Goal: Task Accomplishment & Management: Manage account settings

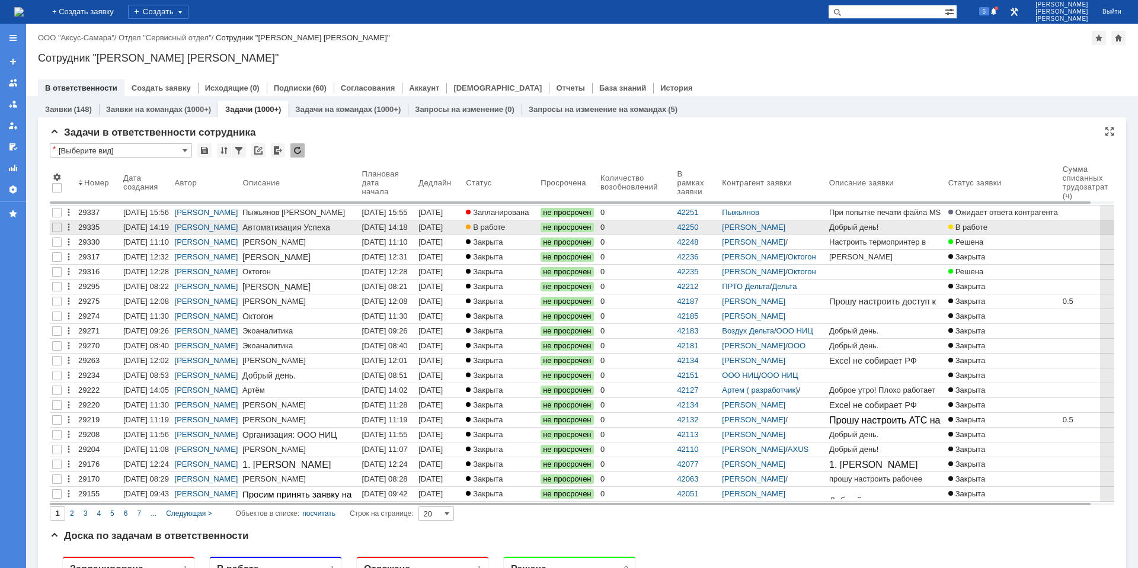
click at [395, 231] on div "[DATE] 14:18" at bounding box center [385, 227] width 46 height 9
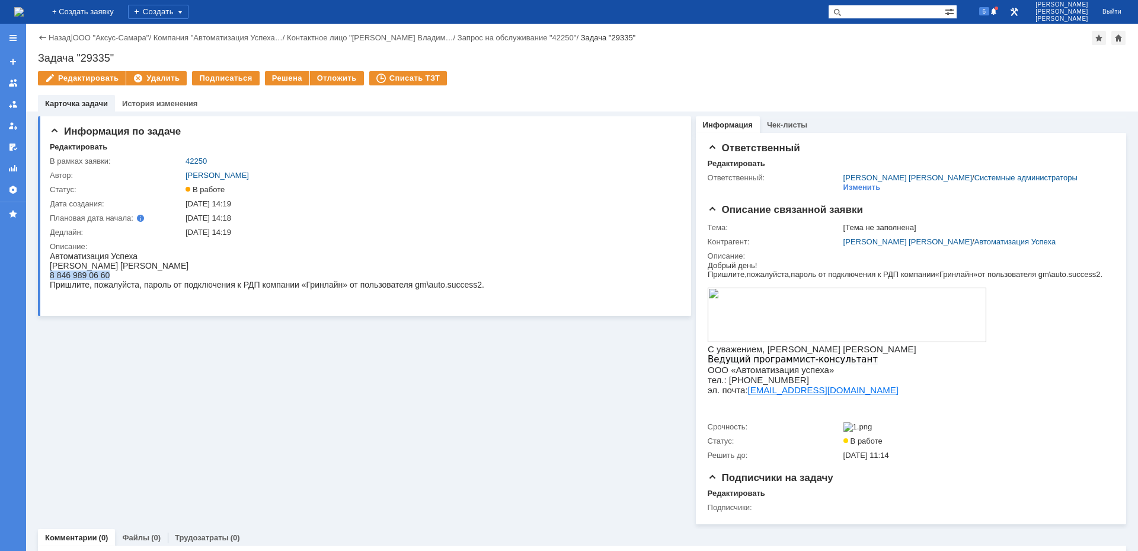
drag, startPoint x: 50, startPoint y: 277, endPoint x: 108, endPoint y: 276, distance: 58.1
click at [108, 276] on div "8 846 989 06 60 Пришлите, пожалуйста, пароль от подключения к РДП компании «Гри…" at bounding box center [267, 279] width 434 height 19
copy div "8 846 989 06 60"
click at [344, 257] on div "Автоматизация Успеха" at bounding box center [267, 255] width 434 height 9
drag, startPoint x: 421, startPoint y: 286, endPoint x: 429, endPoint y: 287, distance: 8.4
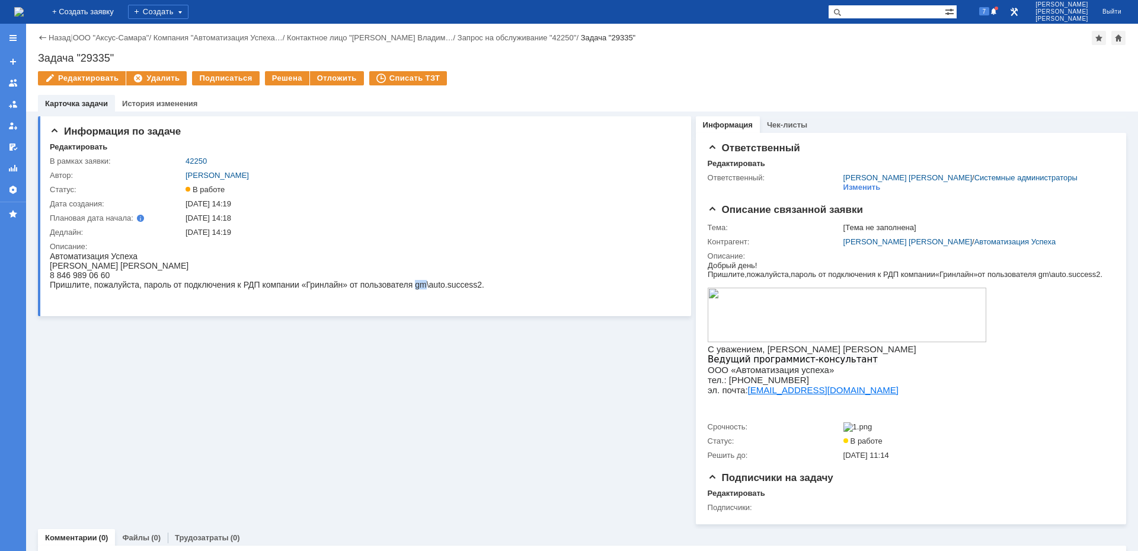
click at [429, 287] on div "8 846 989 06 60 Пришлите, пожалуйста, пароль от подключения к РДП компании «Гри…" at bounding box center [267, 279] width 434 height 19
click at [347, 287] on div "8 846 989 06 60 Пришлите, пожалуйста, пароль от подключения к РДП компании «Гри…" at bounding box center [267, 279] width 434 height 19
click at [430, 289] on div "8 846 989 06 60 Пришлите, пожалуйста, пароль от подключения к РДП компании «Гри…" at bounding box center [267, 279] width 434 height 19
click at [445, 299] on div at bounding box center [267, 293] width 434 height 9
click at [429, 287] on div "8 846 989 06 60 Пришлите, пожалуйста, пароль от подключения к РДП компании «Гри…" at bounding box center [267, 279] width 434 height 19
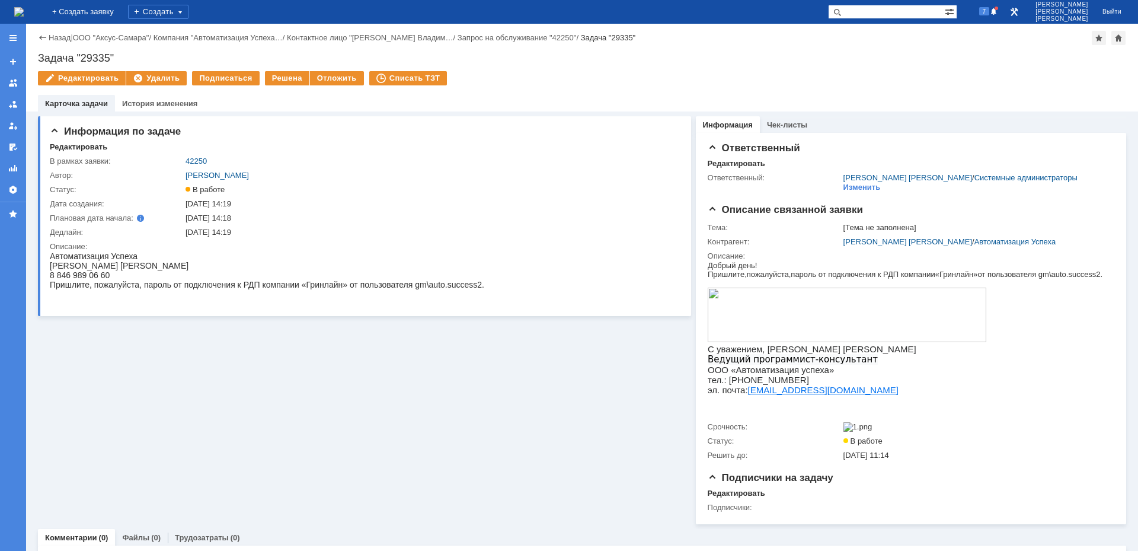
click at [434, 293] on div at bounding box center [267, 293] width 434 height 9
click at [865, 244] on link "[PERSON_NAME] [PERSON_NAME]" at bounding box center [907, 241] width 129 height 9
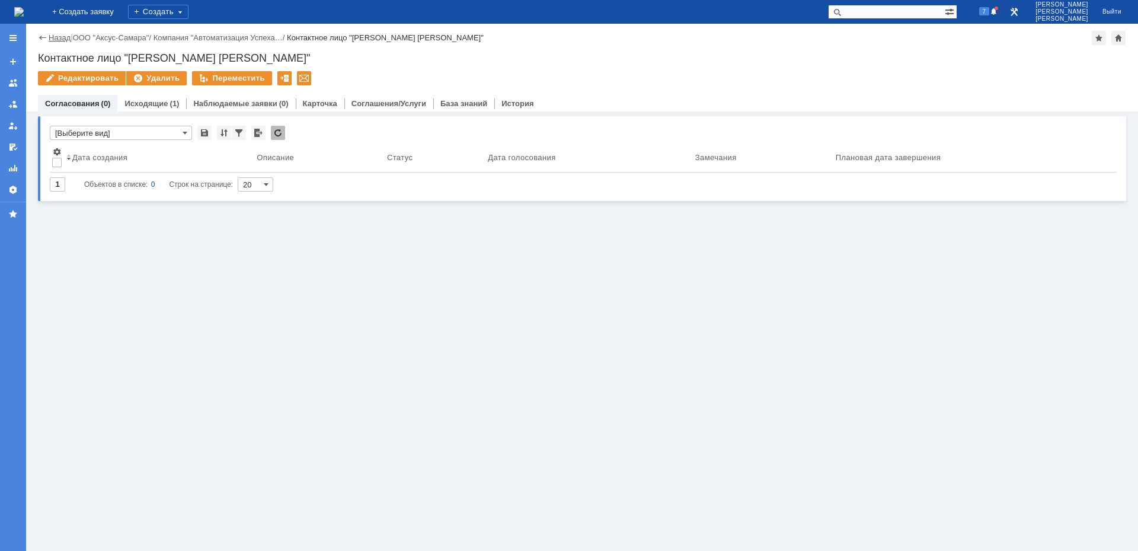
click at [51, 37] on link "Назад" at bounding box center [60, 37] width 22 height 9
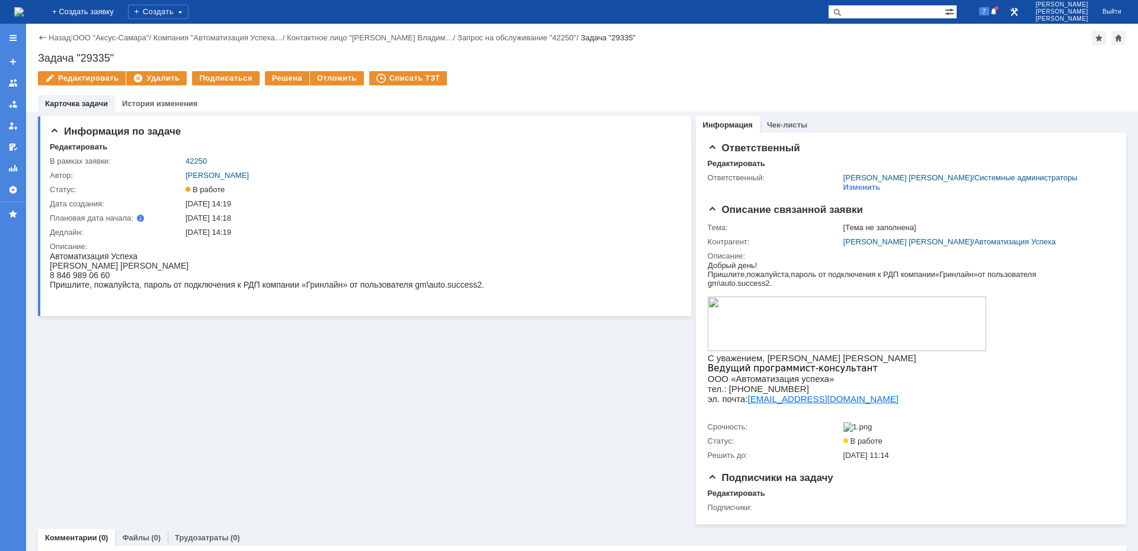
click at [24, 17] on img at bounding box center [18, 11] width 9 height 9
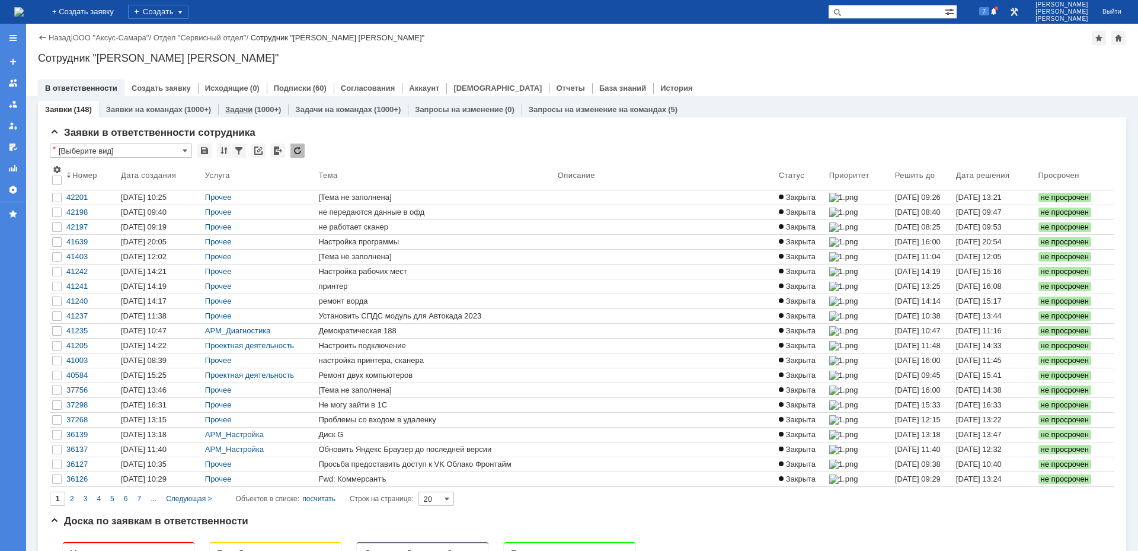
click at [236, 111] on link "Задачи" at bounding box center [238, 109] width 27 height 9
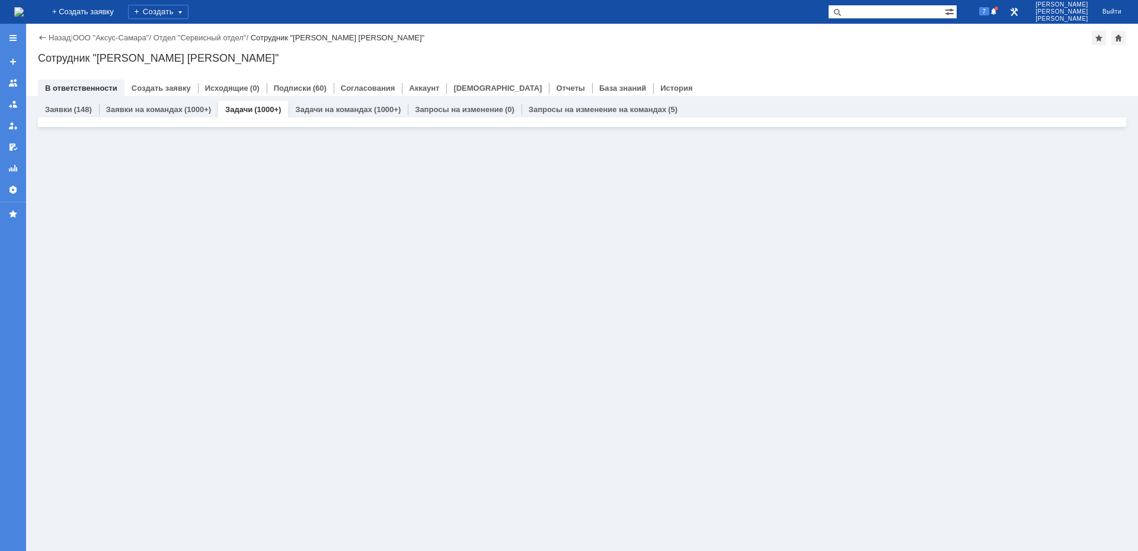
click at [904, 12] on input "text" at bounding box center [886, 12] width 117 height 14
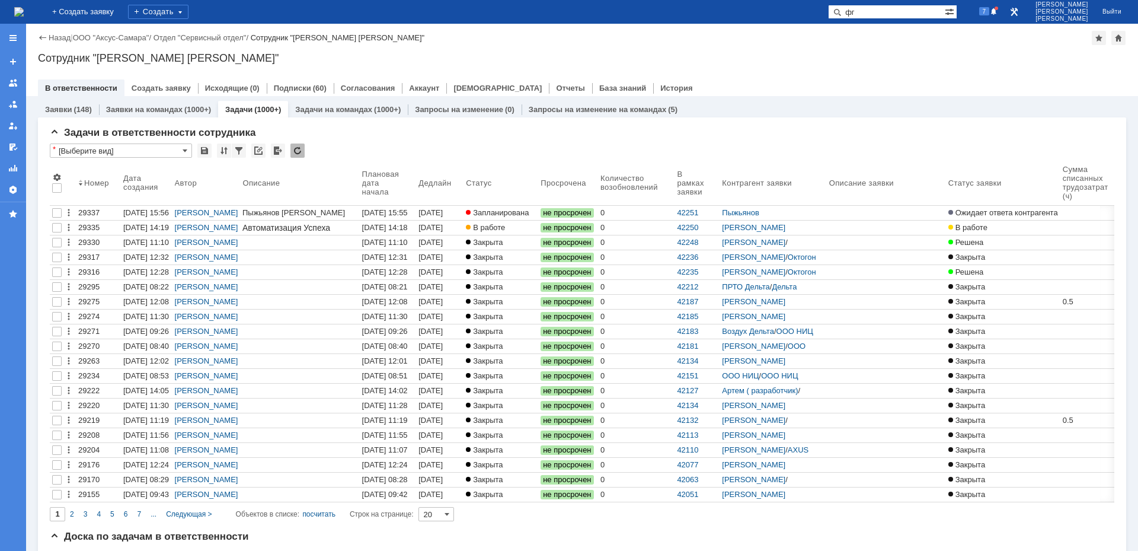
type input "ф"
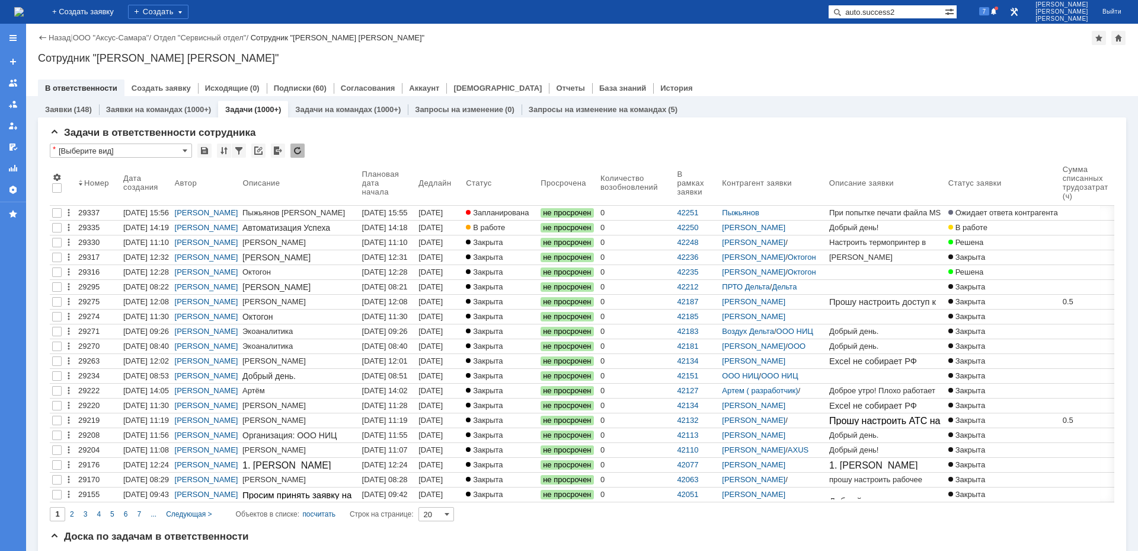
type input "auto.success2"
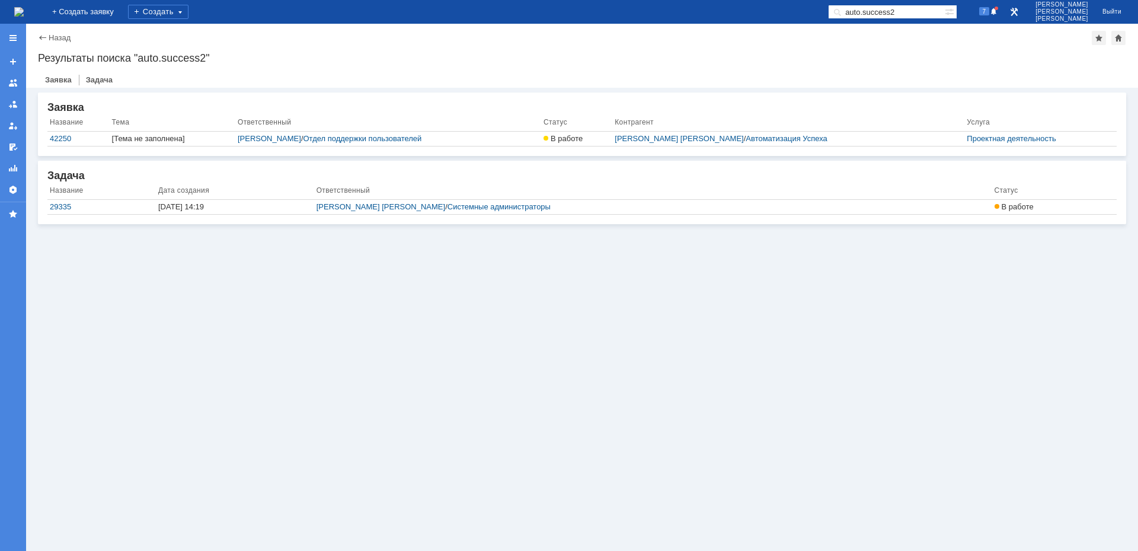
drag, startPoint x: 927, startPoint y: 11, endPoint x: 840, endPoint y: 12, distance: 87.1
click at [840, 12] on div "На домашнюю + Создать заявку Создать auto.success2 7 [PERSON_NAME] [PERSON_NAME]" at bounding box center [569, 12] width 1138 height 24
type input "[PERSON_NAME] [PERSON_NAME]"
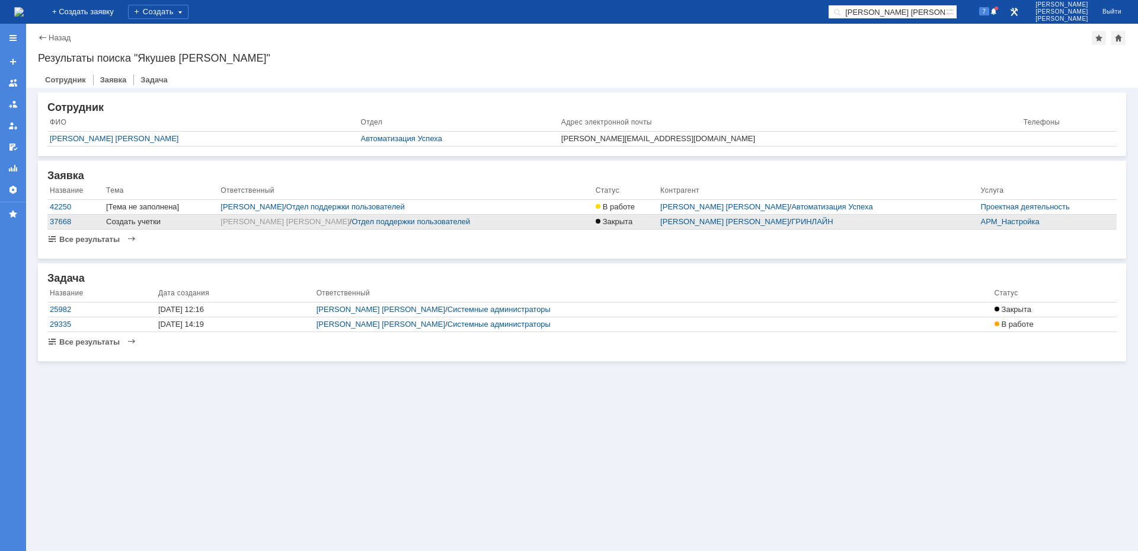
click at [168, 221] on div "Создать учетки" at bounding box center [161, 221] width 110 height 9
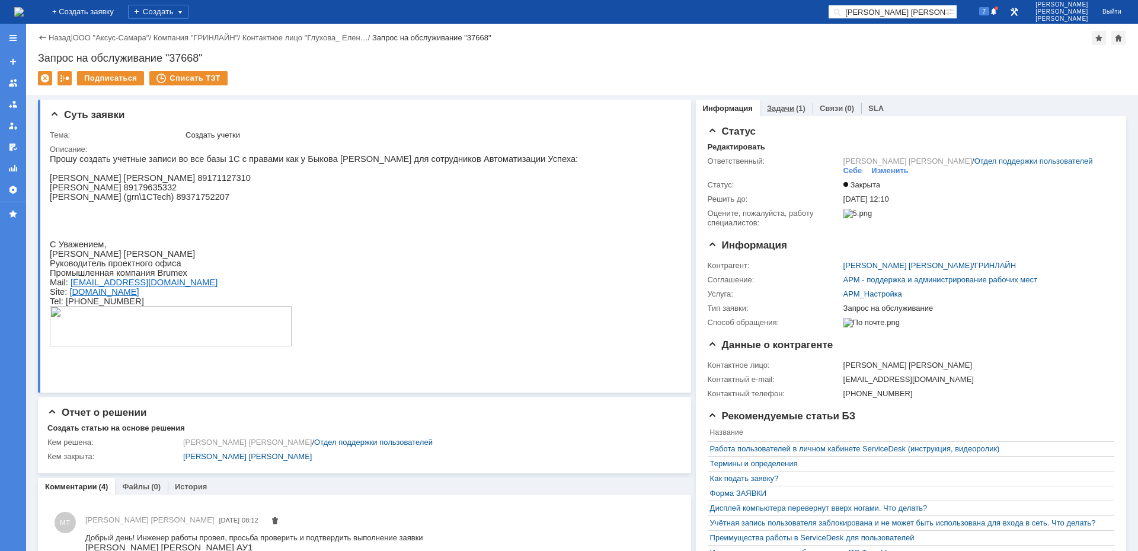
click at [796, 104] on div "(1)" at bounding box center [800, 108] width 9 height 9
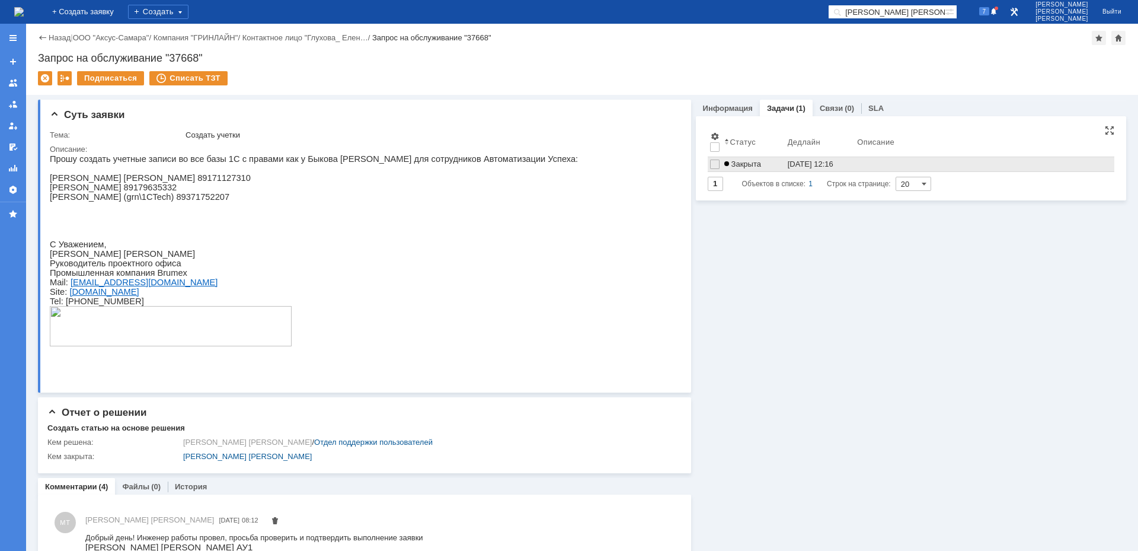
click at [788, 162] on div "[DATE] 12:16" at bounding box center [811, 163] width 46 height 9
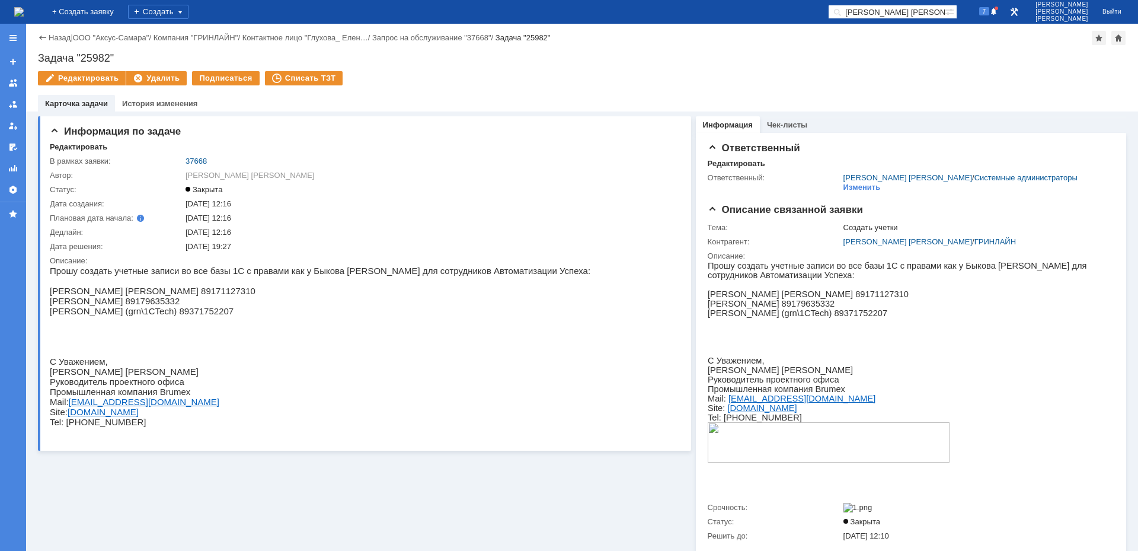
click at [24, 16] on img at bounding box center [18, 11] width 9 height 9
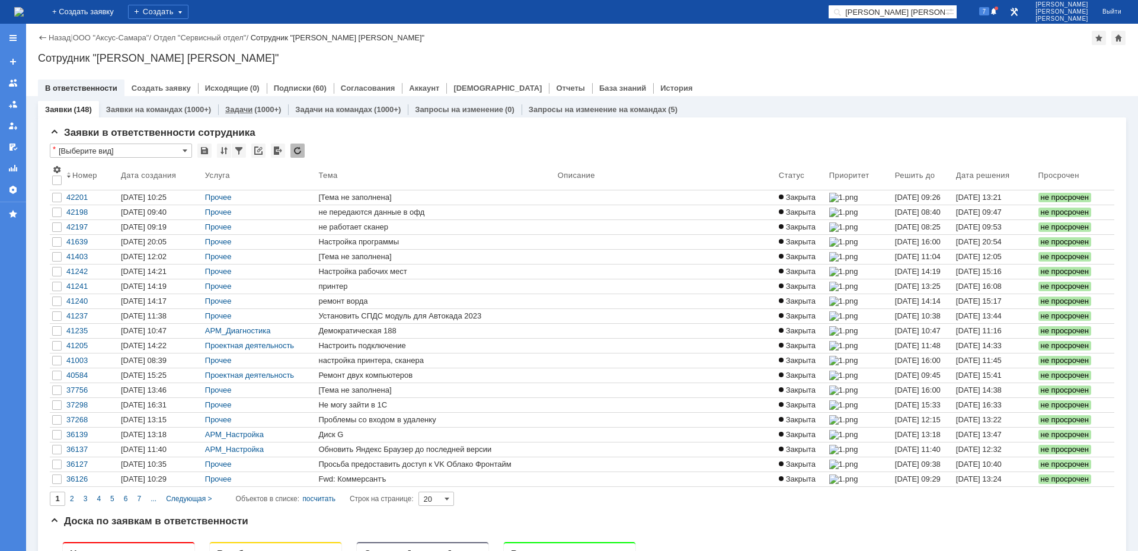
click at [246, 114] on div "Задачи (1000+)" at bounding box center [253, 109] width 70 height 17
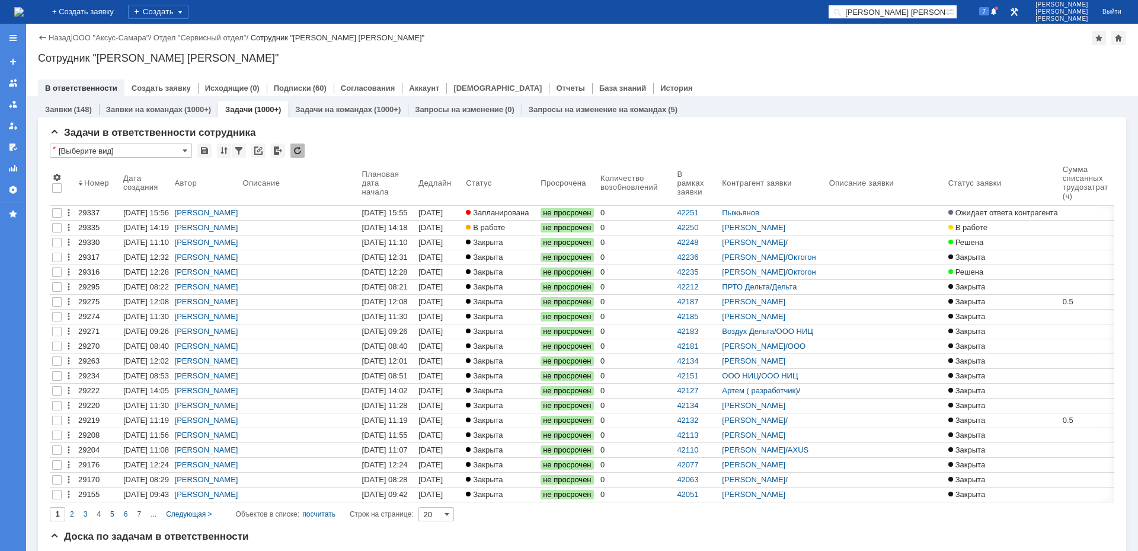
drag, startPoint x: 948, startPoint y: 15, endPoint x: 829, endPoint y: 18, distance: 119.8
click at [837, 18] on div "На домашнюю + Создать заявку Создать [PERSON_NAME] [PERSON_NAME] 7 [PERSON_NAME…" at bounding box center [569, 12] width 1138 height 24
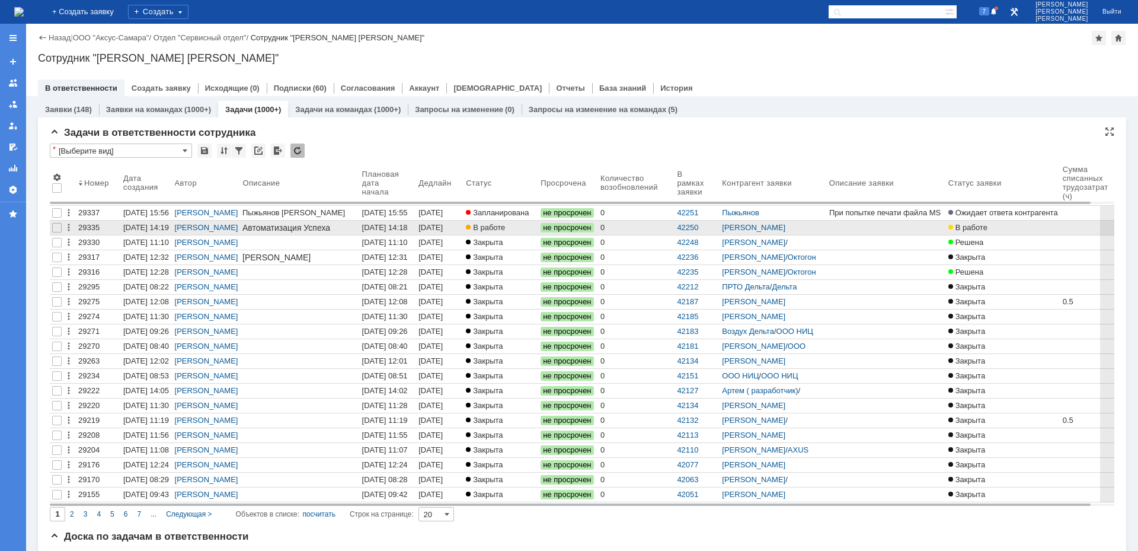
click at [392, 226] on div "[DATE] 14:18" at bounding box center [385, 227] width 46 height 9
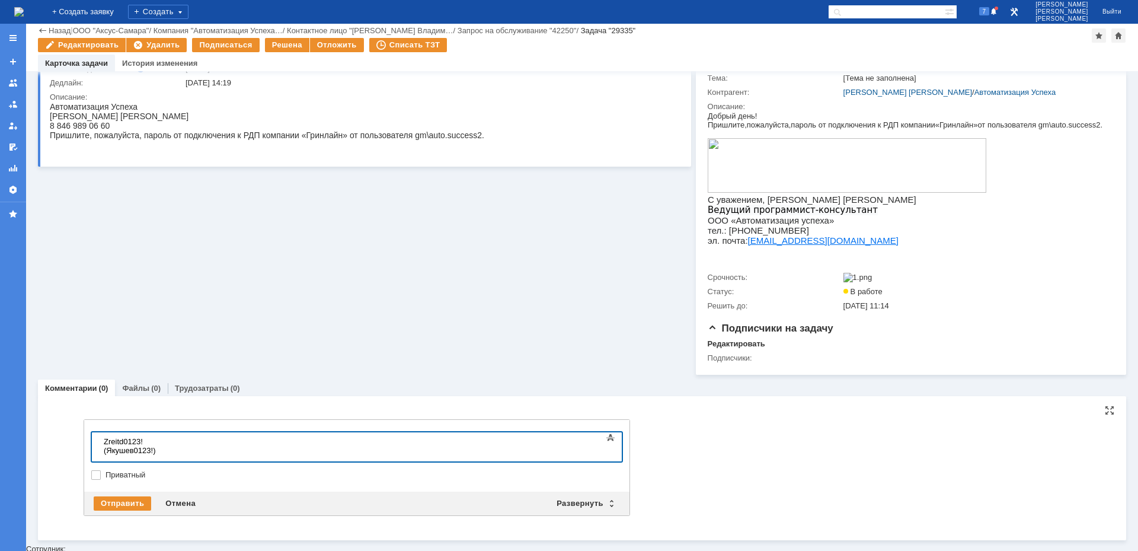
scroll to position [106, 0]
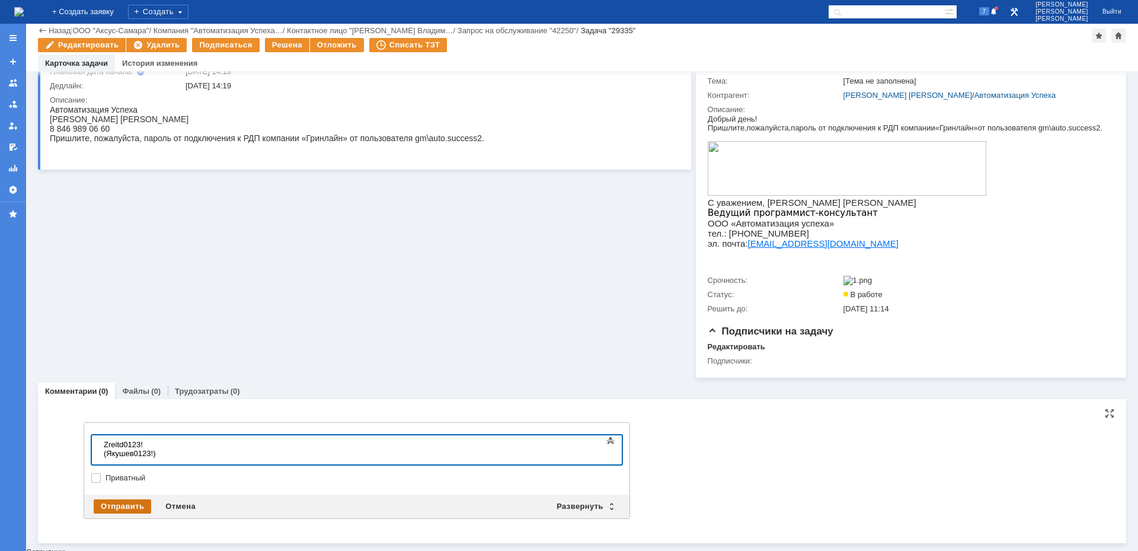
click at [140, 511] on div "Отправить" at bounding box center [122, 506] width 57 height 14
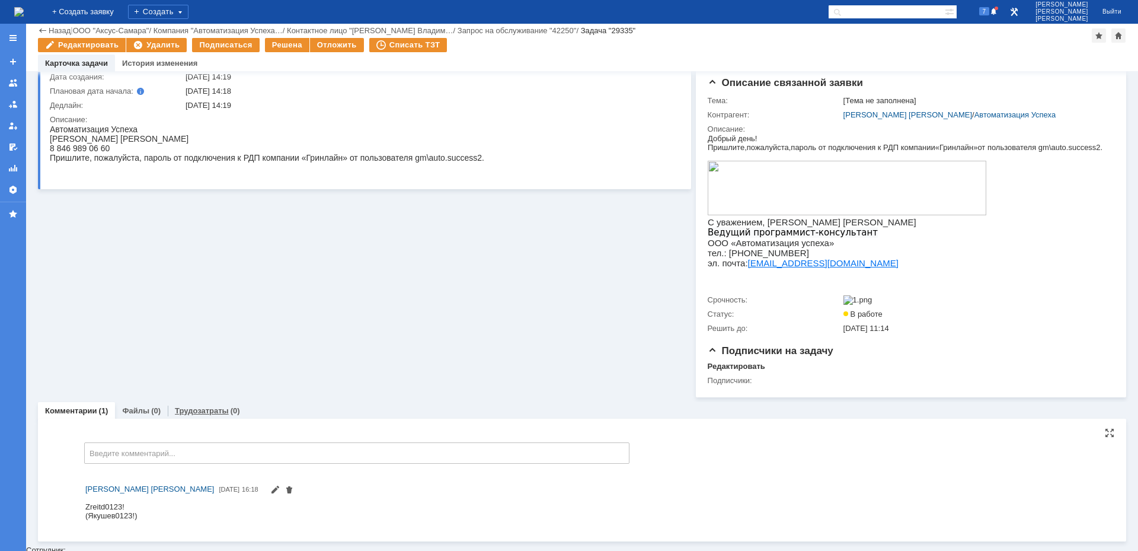
scroll to position [0, 0]
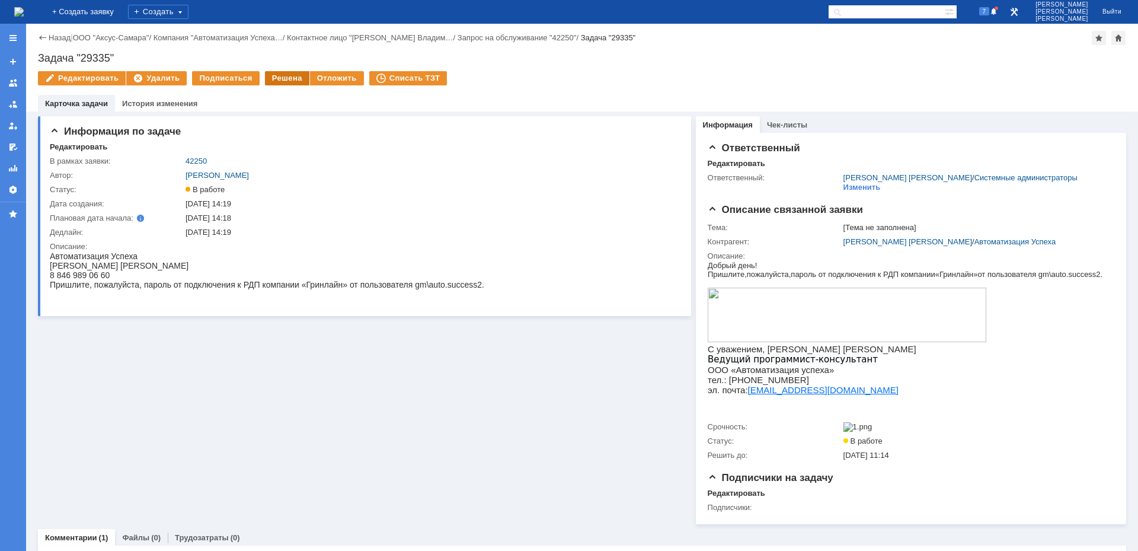
click at [281, 79] on div "Решена" at bounding box center [287, 78] width 44 height 14
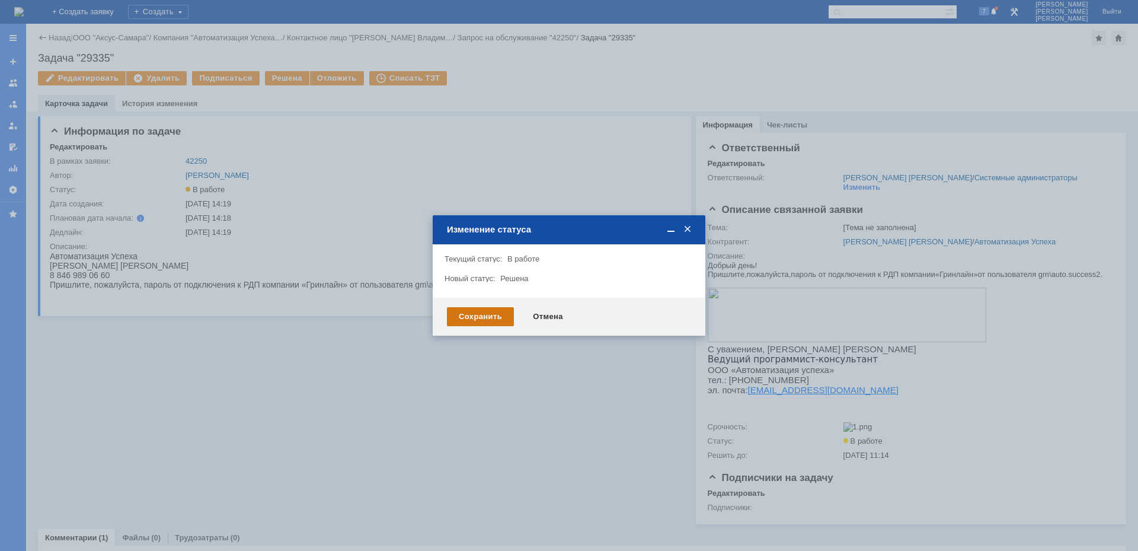
click at [487, 310] on div "Сохранить" at bounding box center [480, 316] width 67 height 19
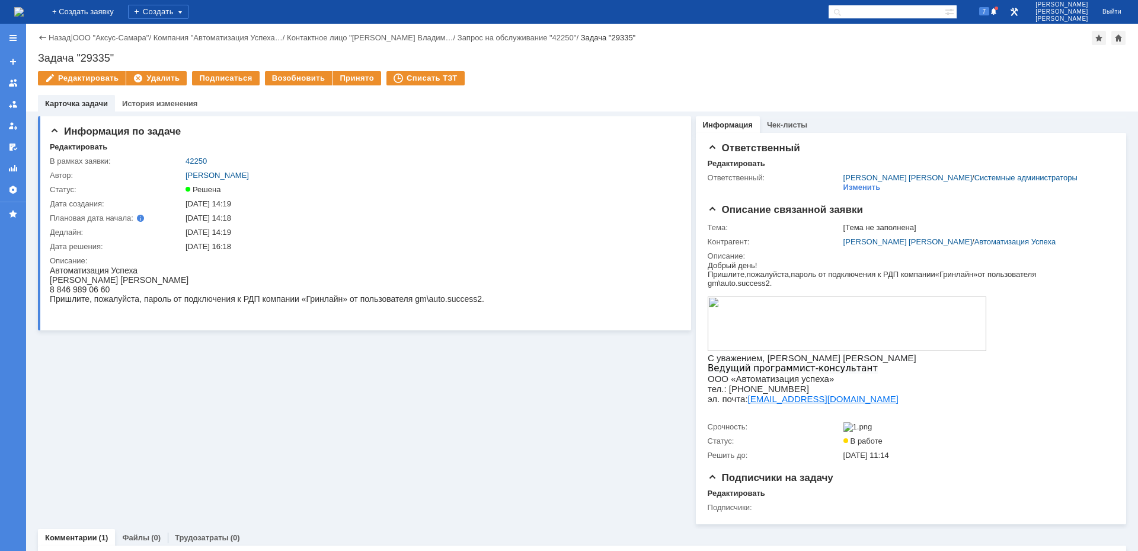
click at [24, 17] on img at bounding box center [18, 11] width 9 height 9
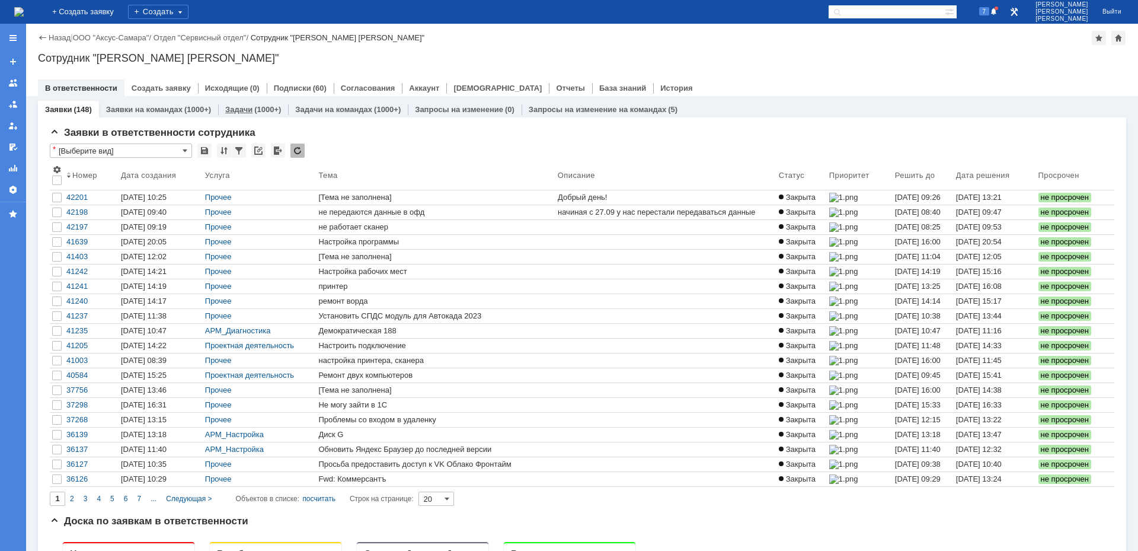
click at [245, 111] on link "Задачи" at bounding box center [238, 109] width 27 height 9
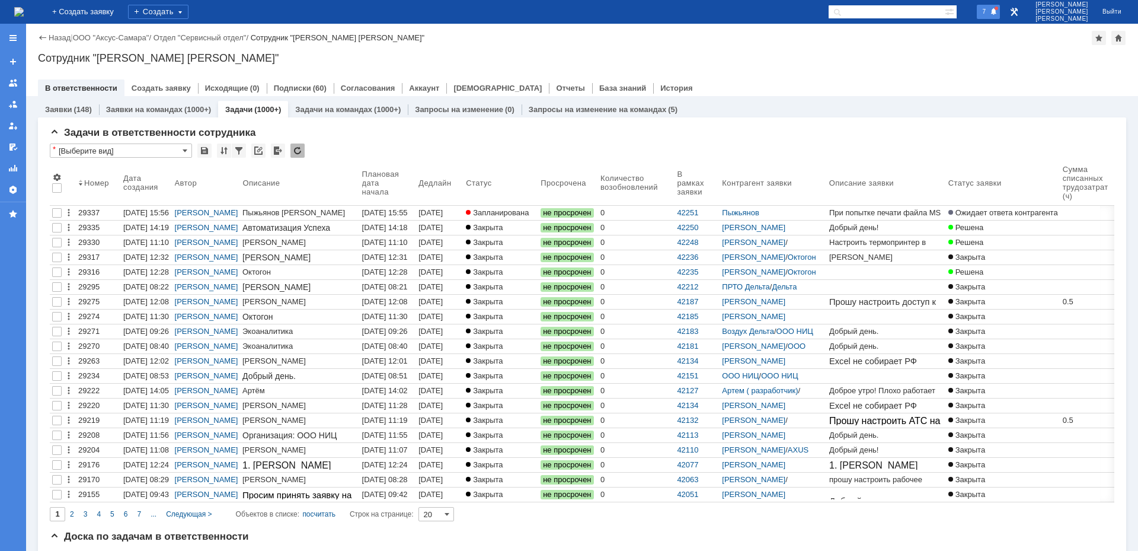
click at [990, 17] on div "7" at bounding box center [989, 12] width 24 height 14
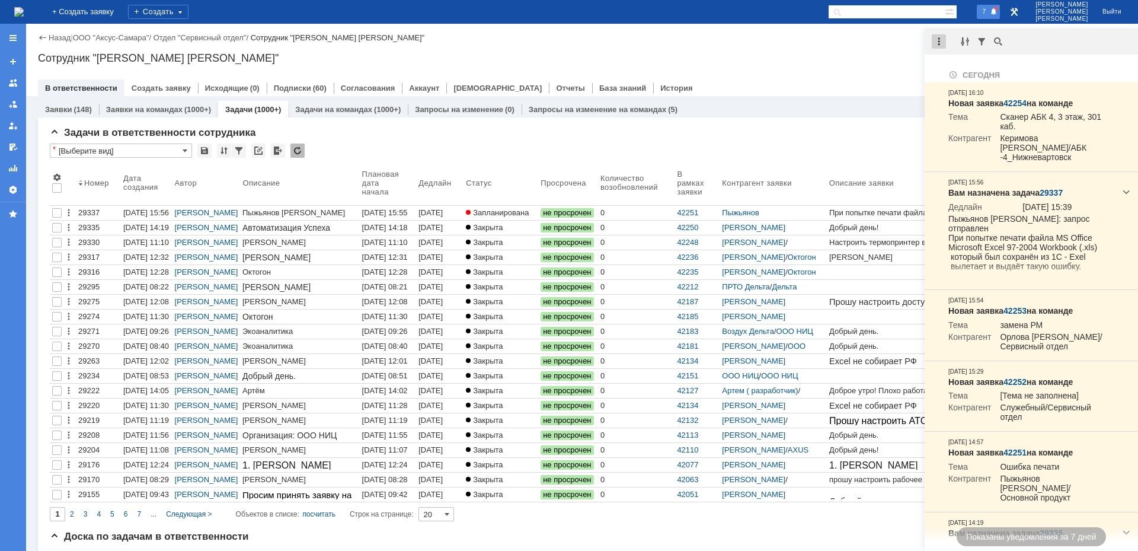
click at [942, 46] on div at bounding box center [939, 41] width 14 height 14
click at [970, 81] on div "Отметить уведомления прочитанными" at bounding box center [1020, 71] width 173 height 24
click at [967, 72] on div "Отметить уведомления прочитанными" at bounding box center [1020, 72] width 159 height 8
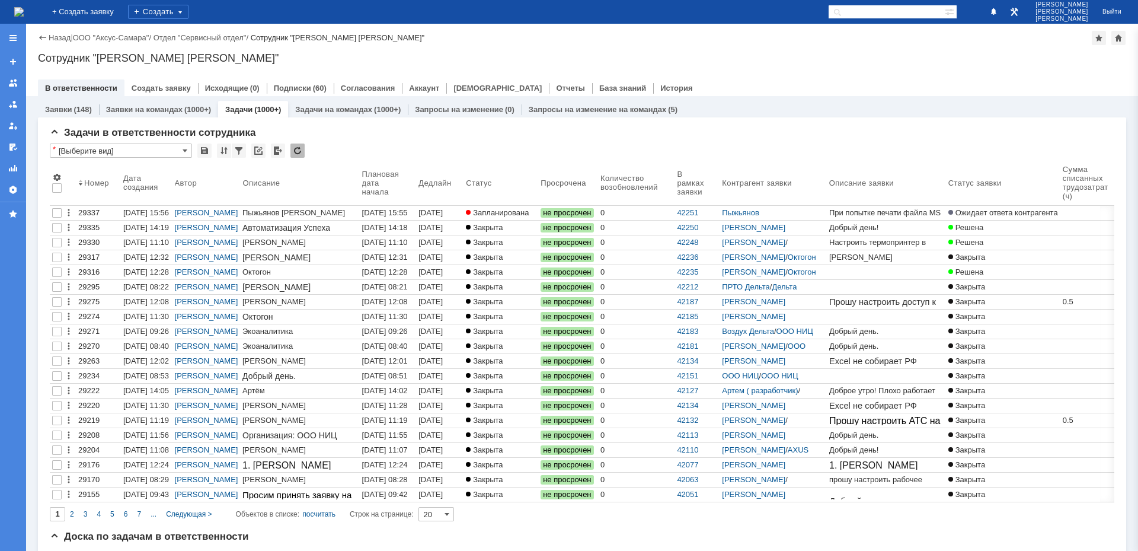
click at [856, 66] on div "Назад | ООО "Аксус-Самара" / Отдел "Сервисный отдел" / Сотрудник "[PERSON_NAME]…" at bounding box center [582, 60] width 1112 height 72
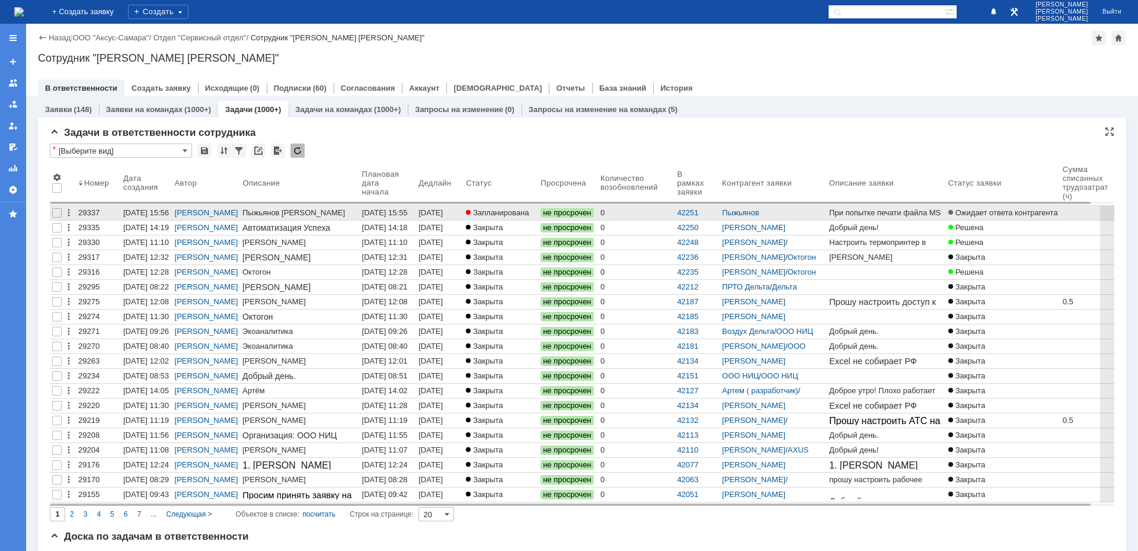
click at [508, 216] on span "Запланирована" at bounding box center [497, 212] width 63 height 9
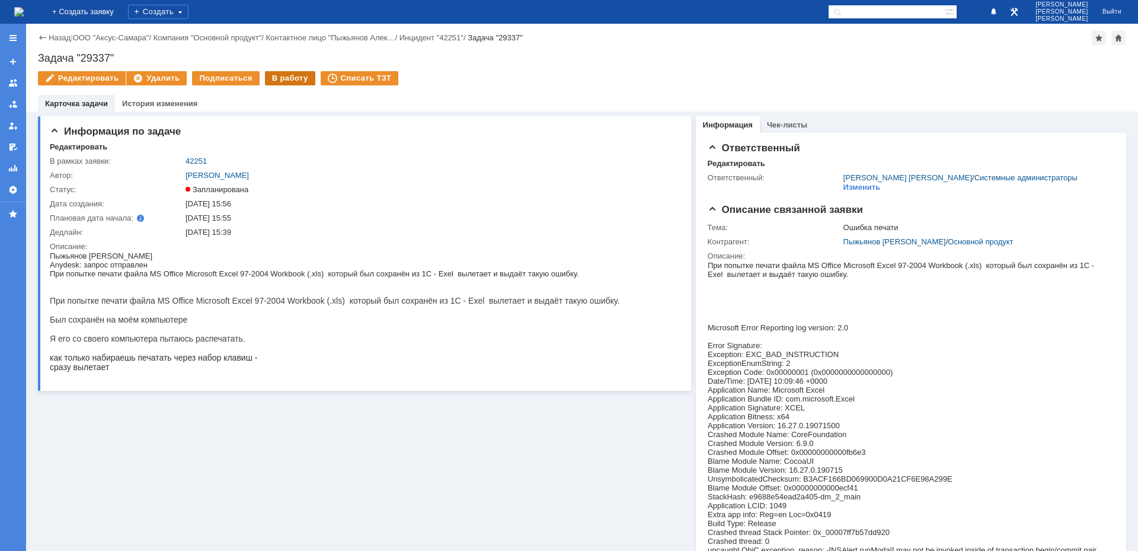
click at [284, 76] on div "В работу" at bounding box center [290, 78] width 50 height 14
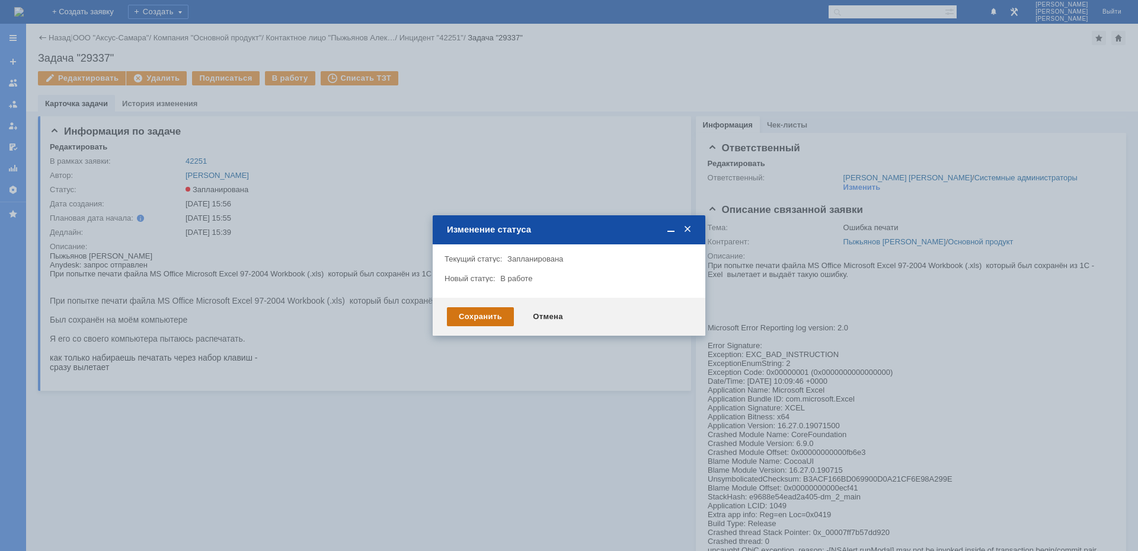
click at [465, 315] on div "Сохранить" at bounding box center [480, 316] width 67 height 19
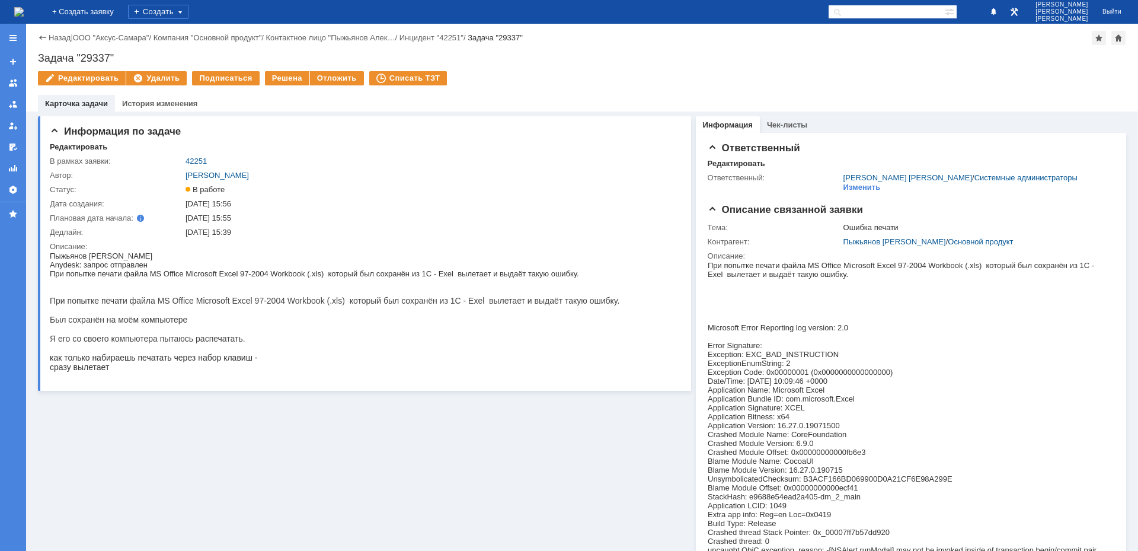
click at [24, 11] on img at bounding box center [18, 11] width 9 height 9
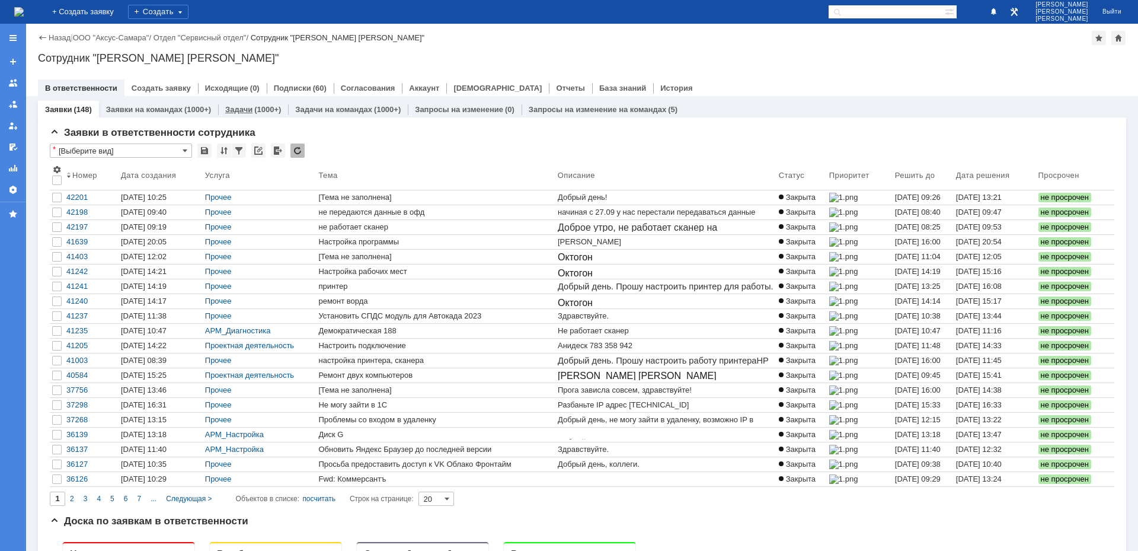
click at [245, 110] on link "Задачи" at bounding box center [238, 109] width 27 height 9
